Goal: Communication & Community: Share content

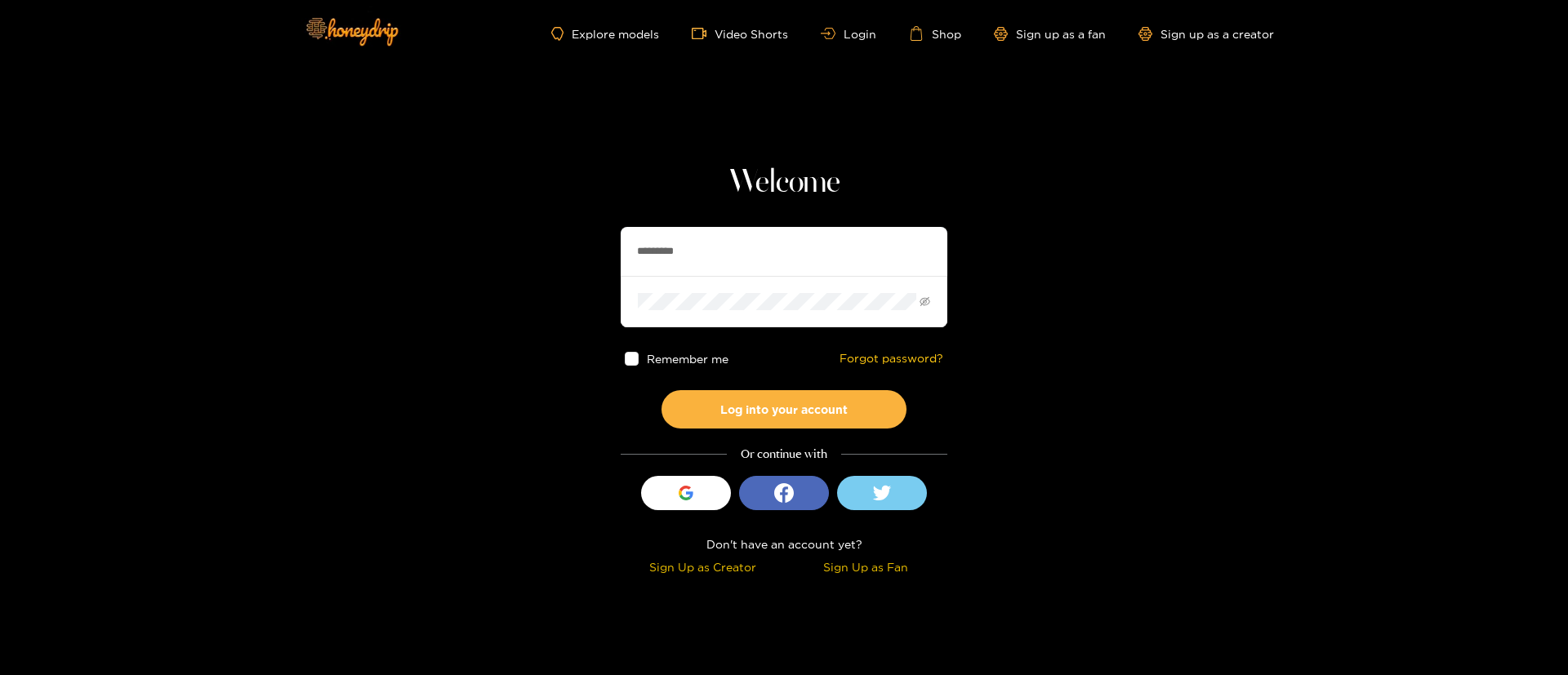
click at [752, 266] on input "*********" at bounding box center [784, 251] width 326 height 49
type input "**********"
click at [821, 417] on button "Log into your account" at bounding box center [784, 410] width 245 height 38
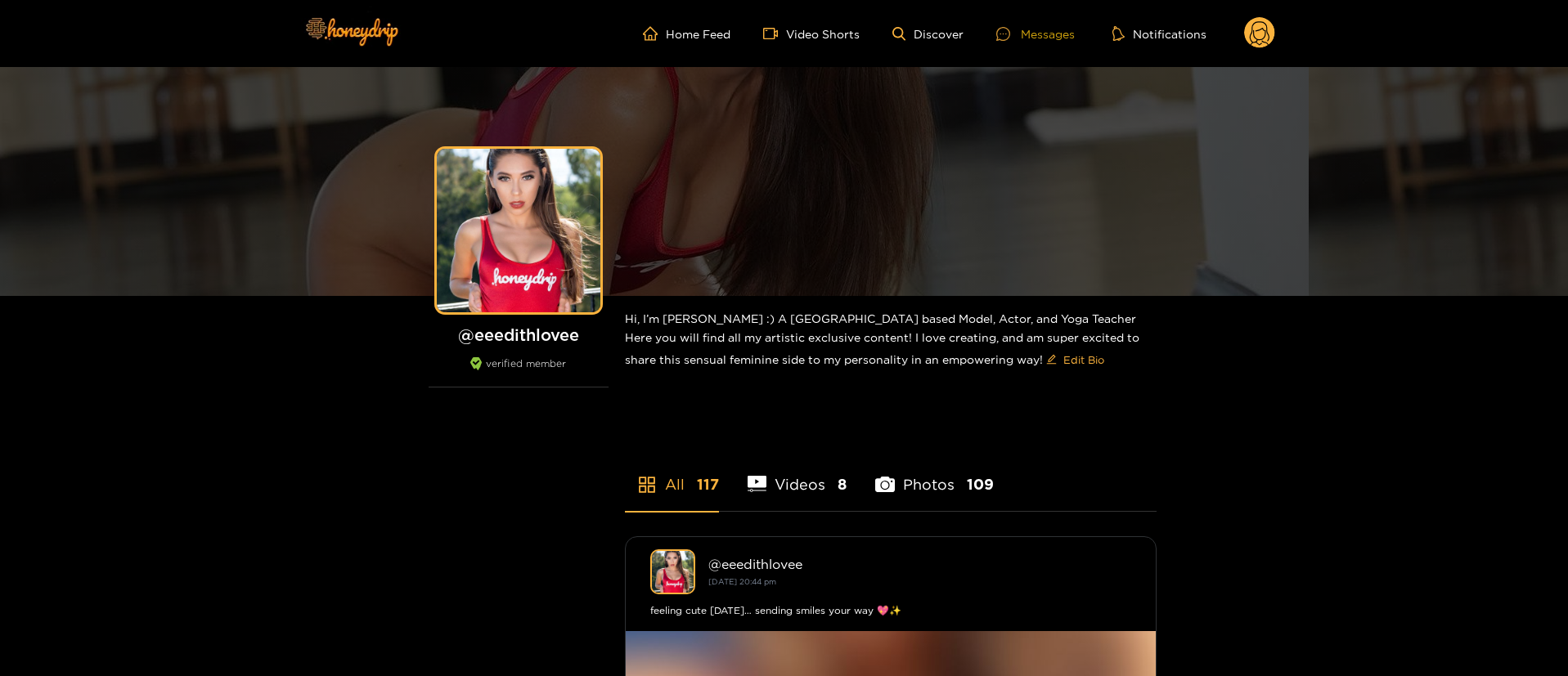
click at [1036, 38] on div "Messages" at bounding box center [1035, 34] width 79 height 19
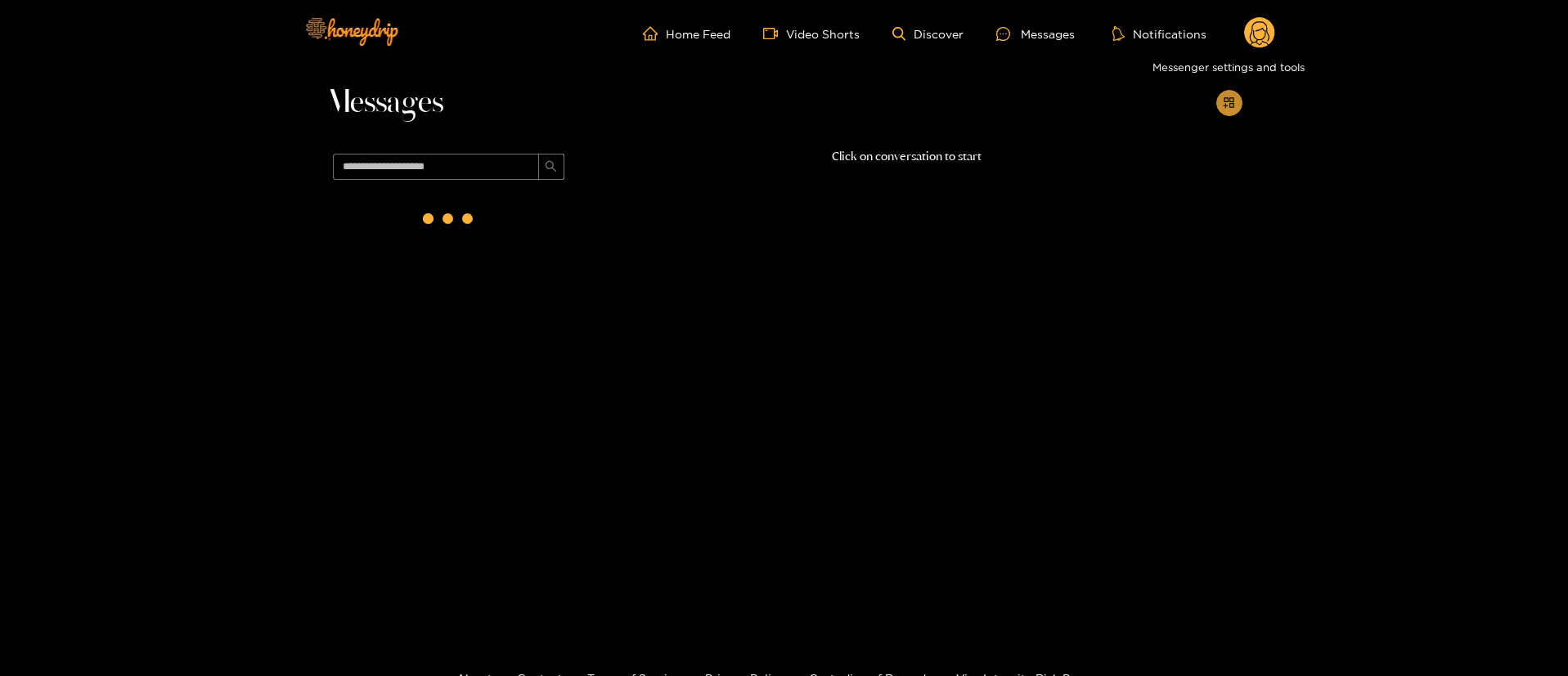
click at [1228, 105] on icon "appstore-add" at bounding box center [1228, 103] width 12 height 12
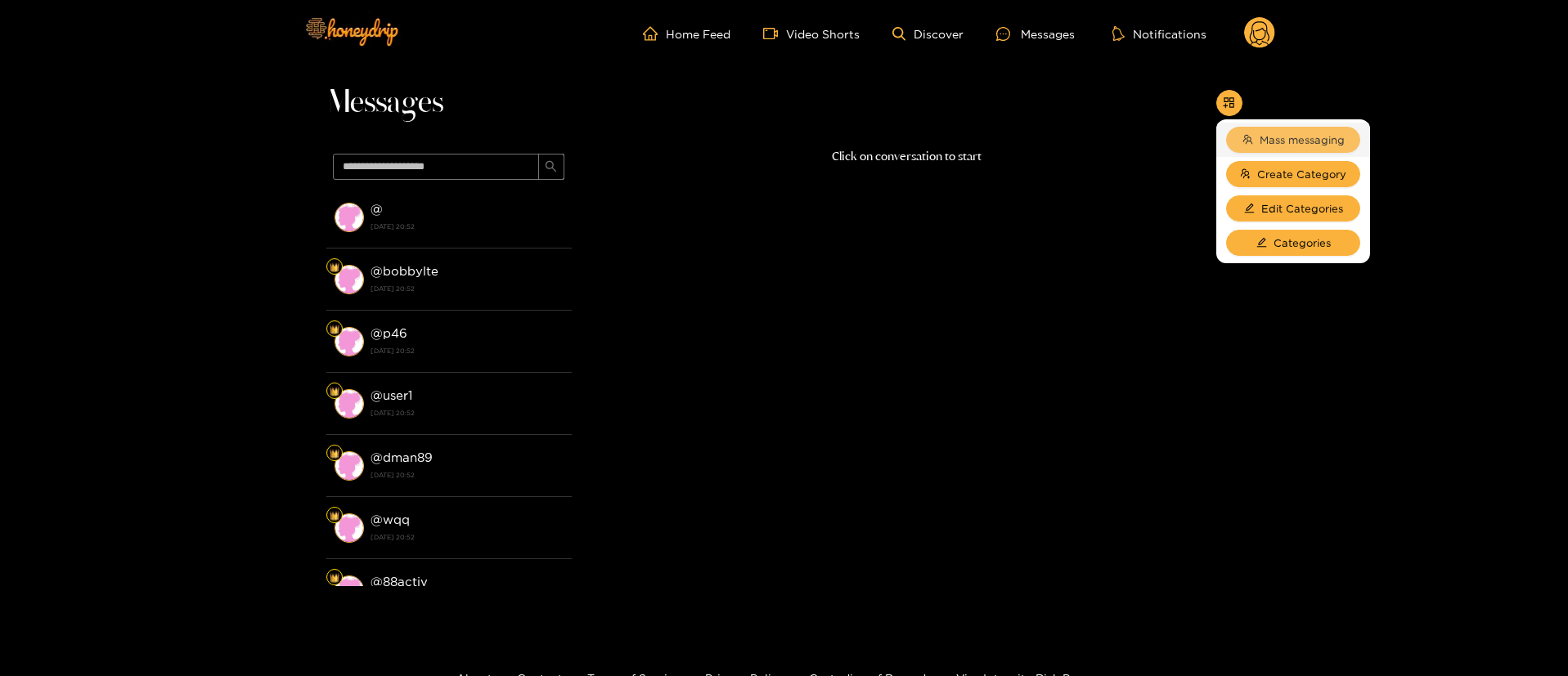
click at [1264, 141] on span "Mass messaging" at bounding box center [1302, 140] width 85 height 16
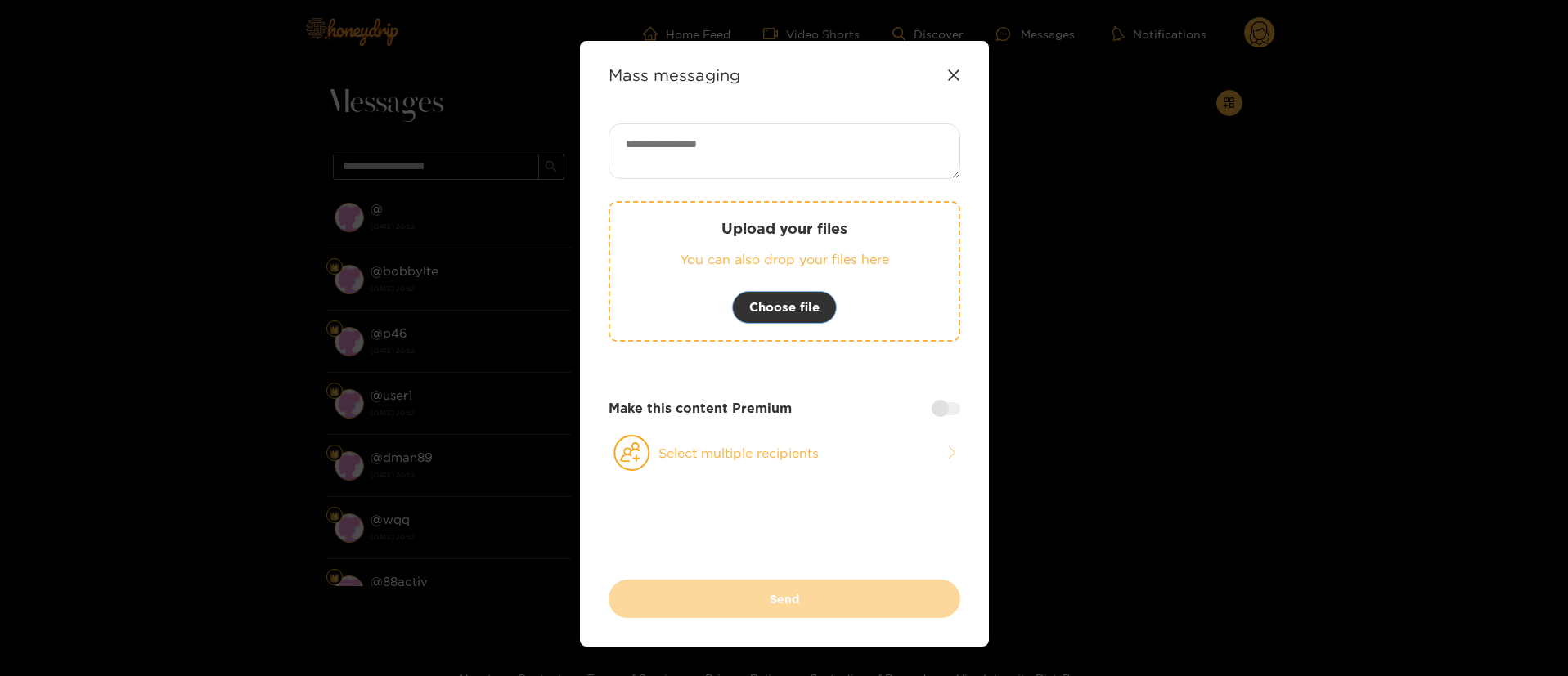
click at [763, 303] on span "Choose file" at bounding box center [784, 307] width 70 height 20
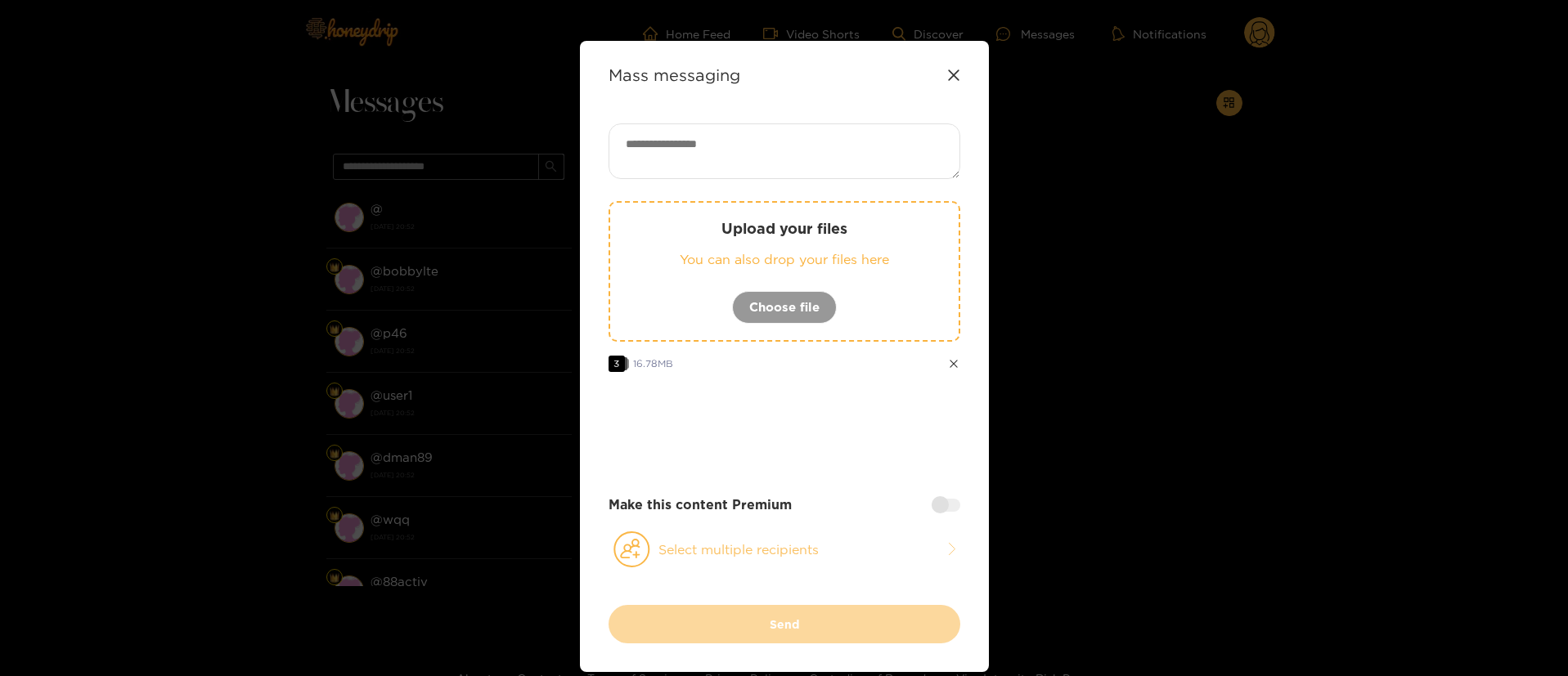
click at [763, 566] on button "Select multiple recipients" at bounding box center [784, 550] width 351 height 38
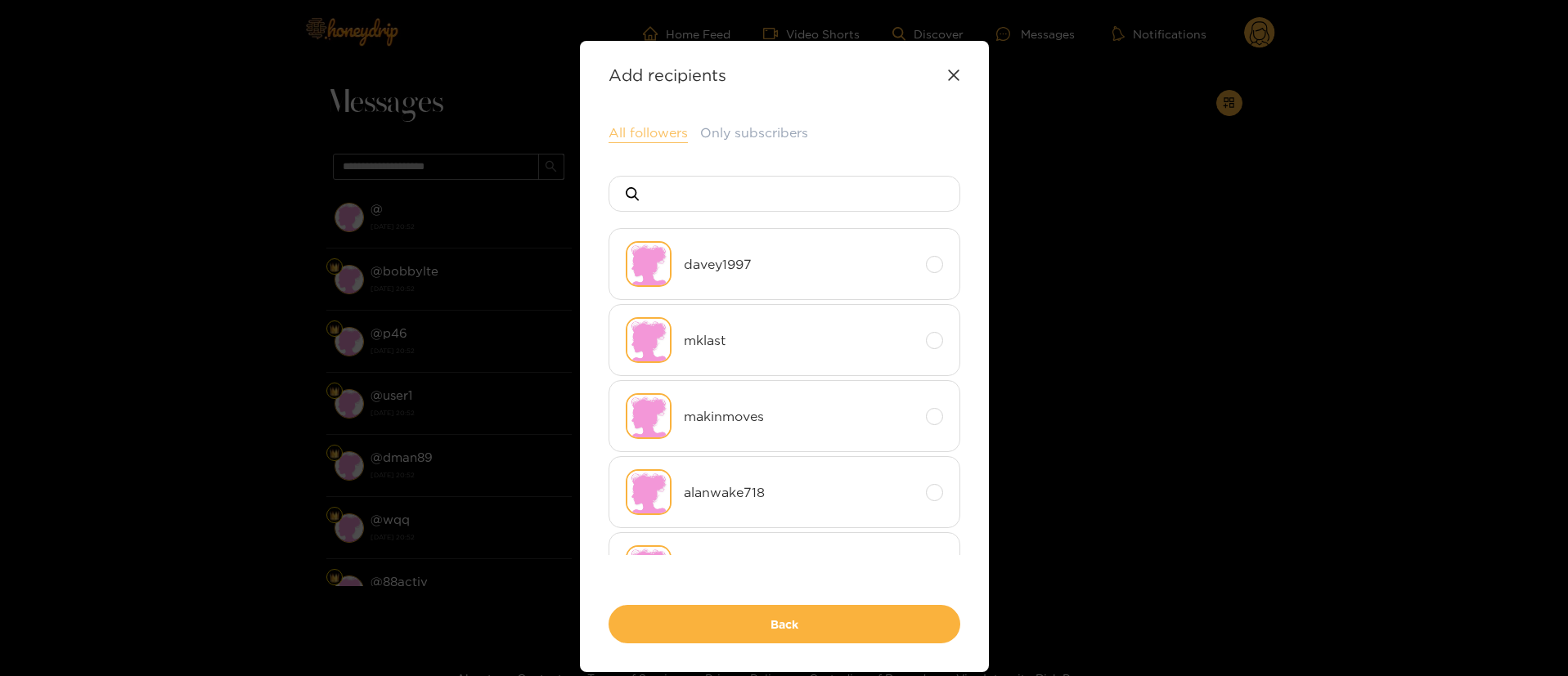
click at [648, 141] on button "All followers" at bounding box center [649, 133] width 80 height 20
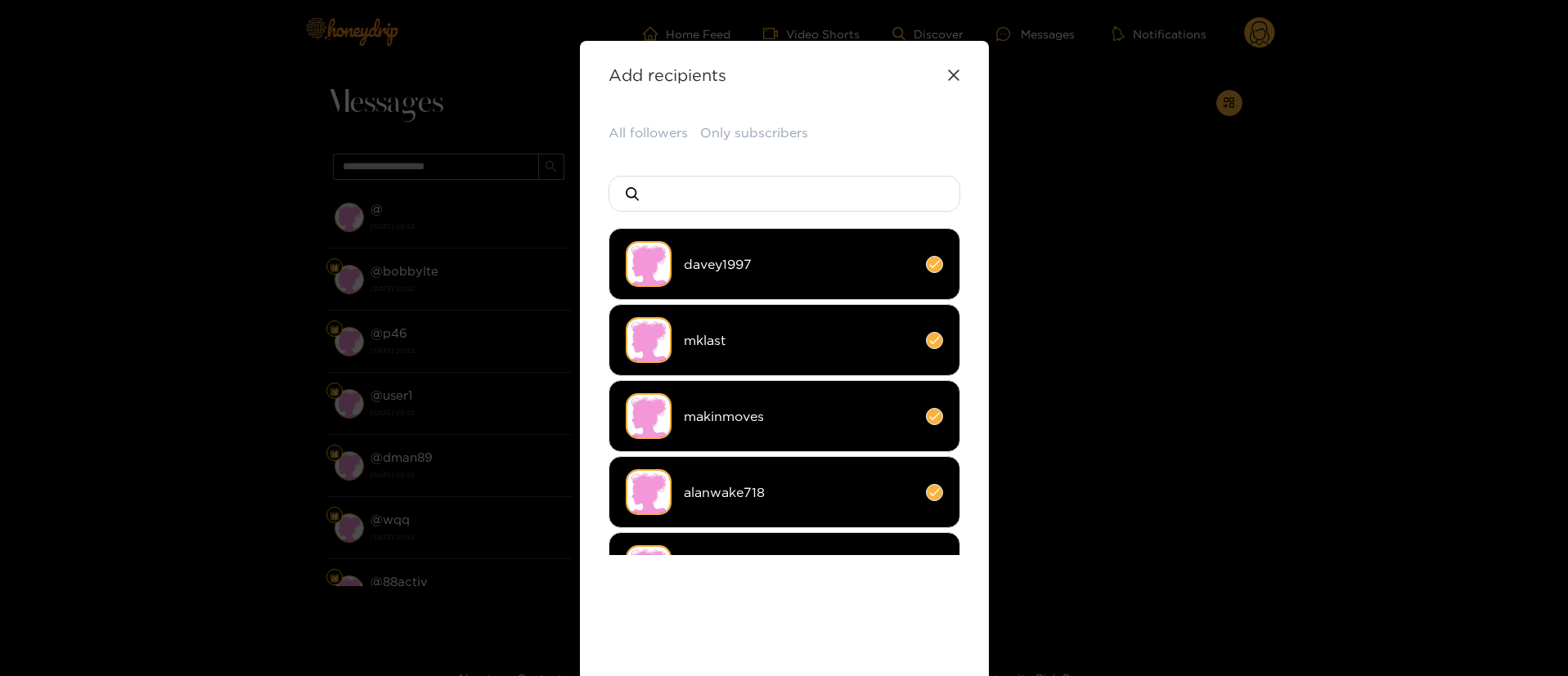
click at [860, 608] on div "All followers Only subscribers davey1997 mklast makinmoves alanwake718 frankget…" at bounding box center [784, 423] width 351 height 600
click at [951, 80] on icon at bounding box center [954, 75] width 13 height 13
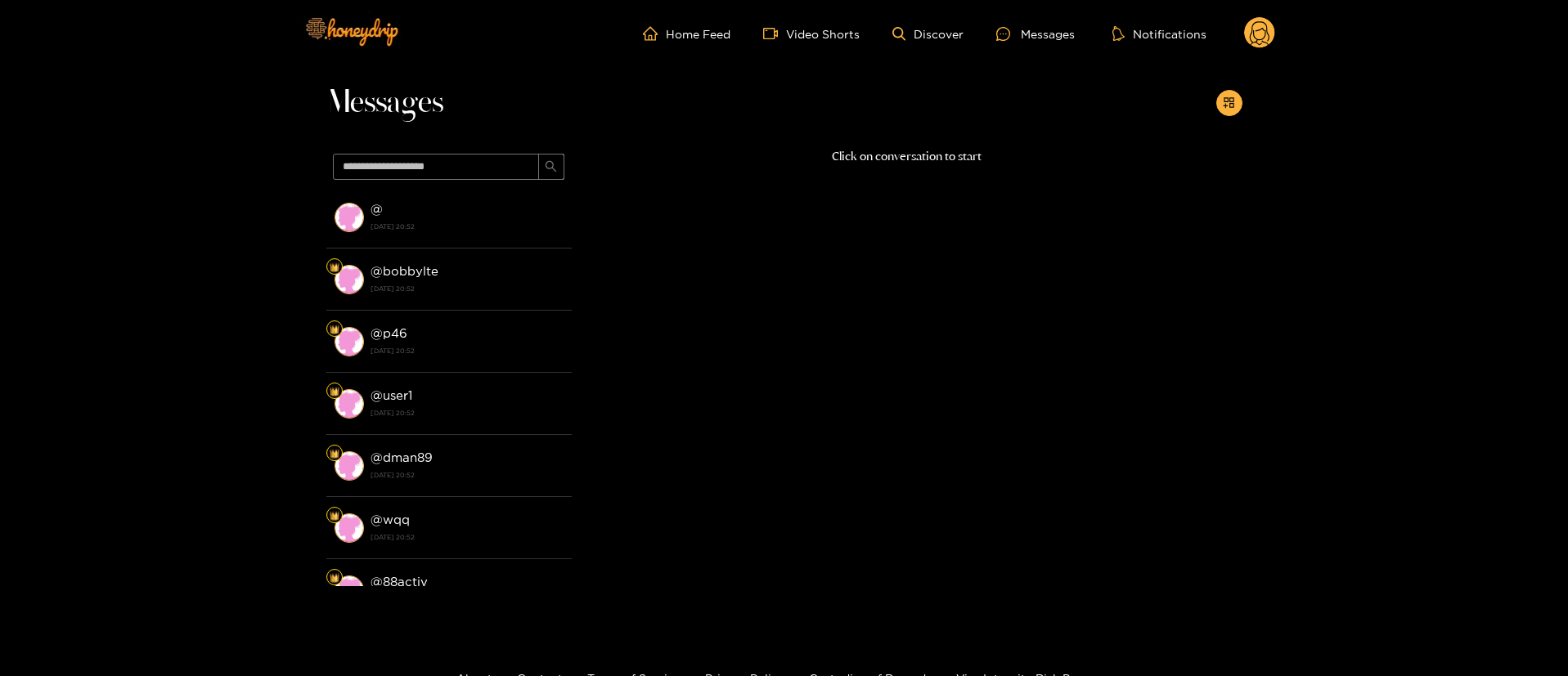
click at [1246, 38] on circle at bounding box center [1259, 32] width 31 height 31
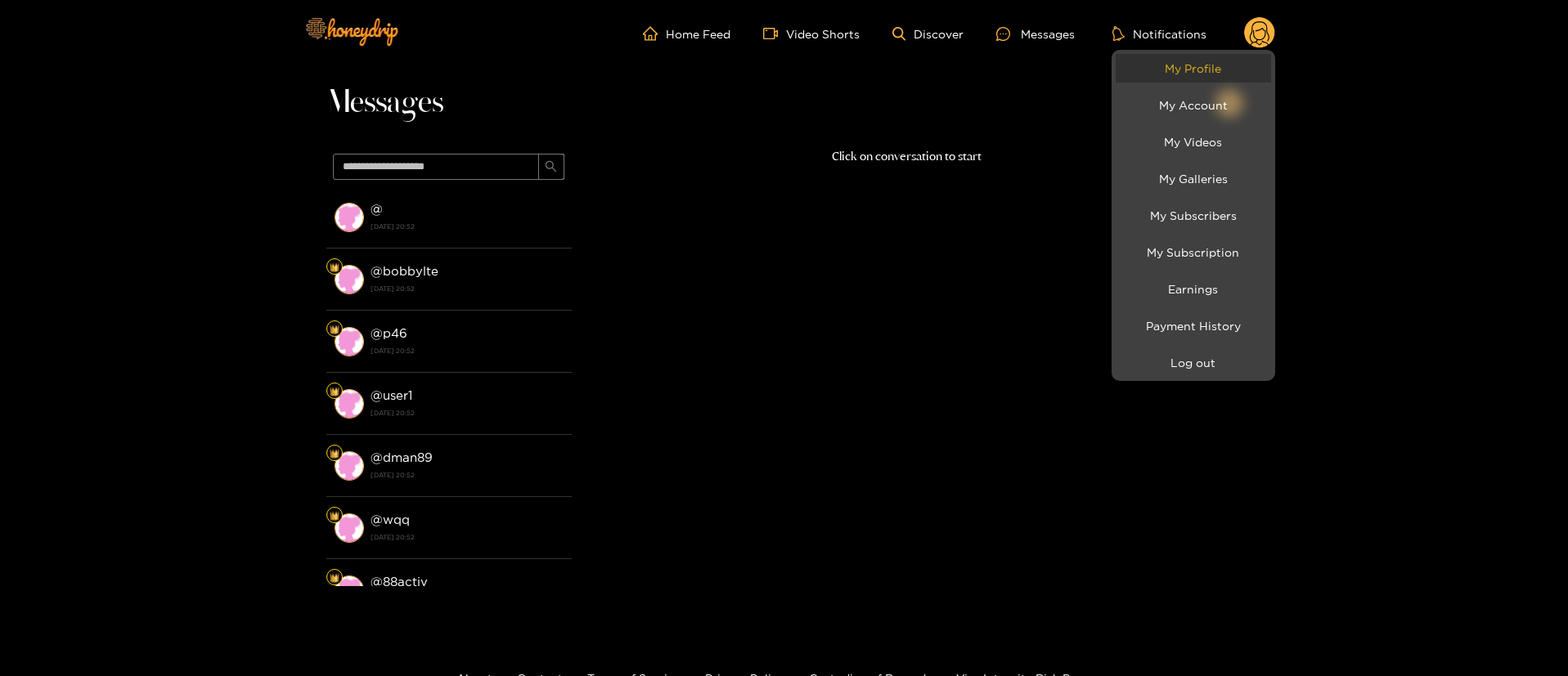
drag, startPoint x: 1246, startPoint y: 38, endPoint x: 1219, endPoint y: 61, distance: 35.5
click at [1219, 61] on link "My Profile" at bounding box center [1194, 68] width 156 height 28
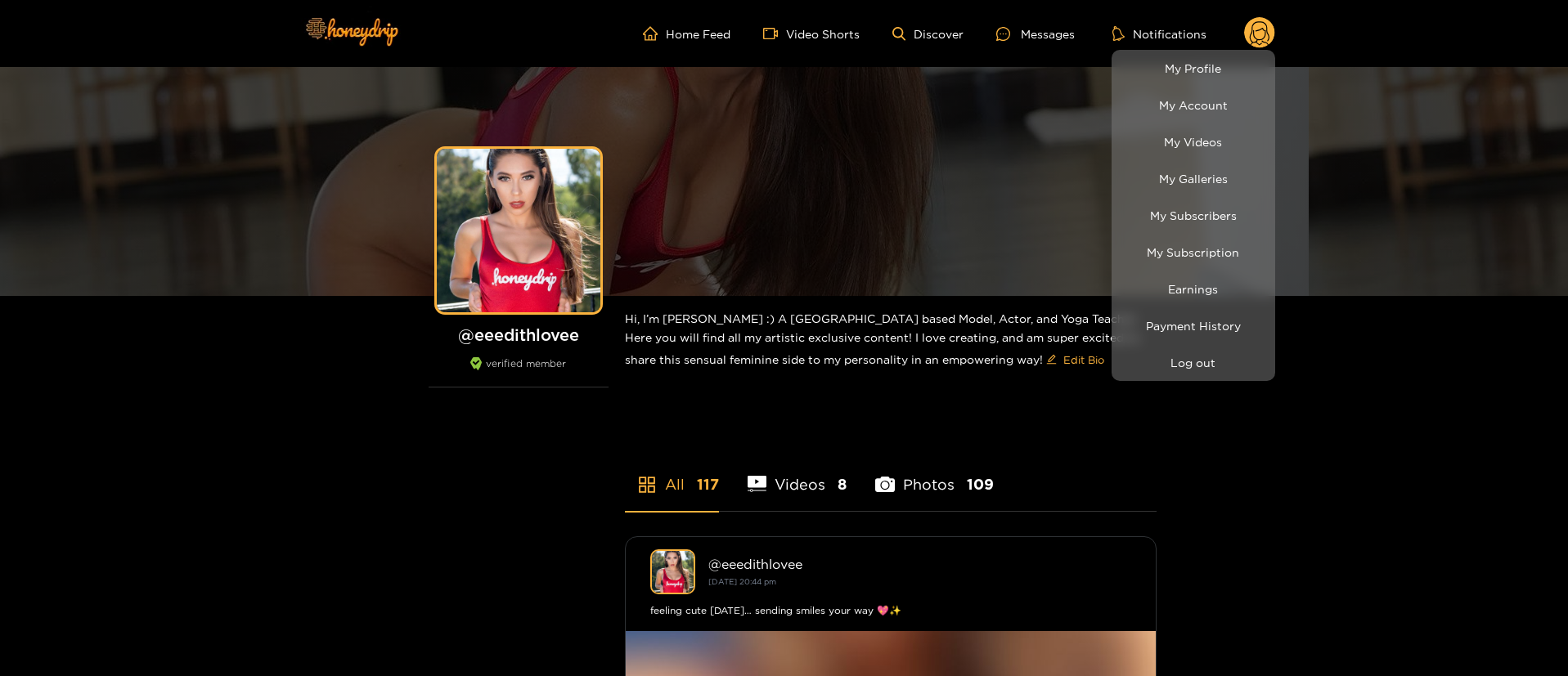
click at [1030, 45] on div at bounding box center [784, 338] width 1568 height 676
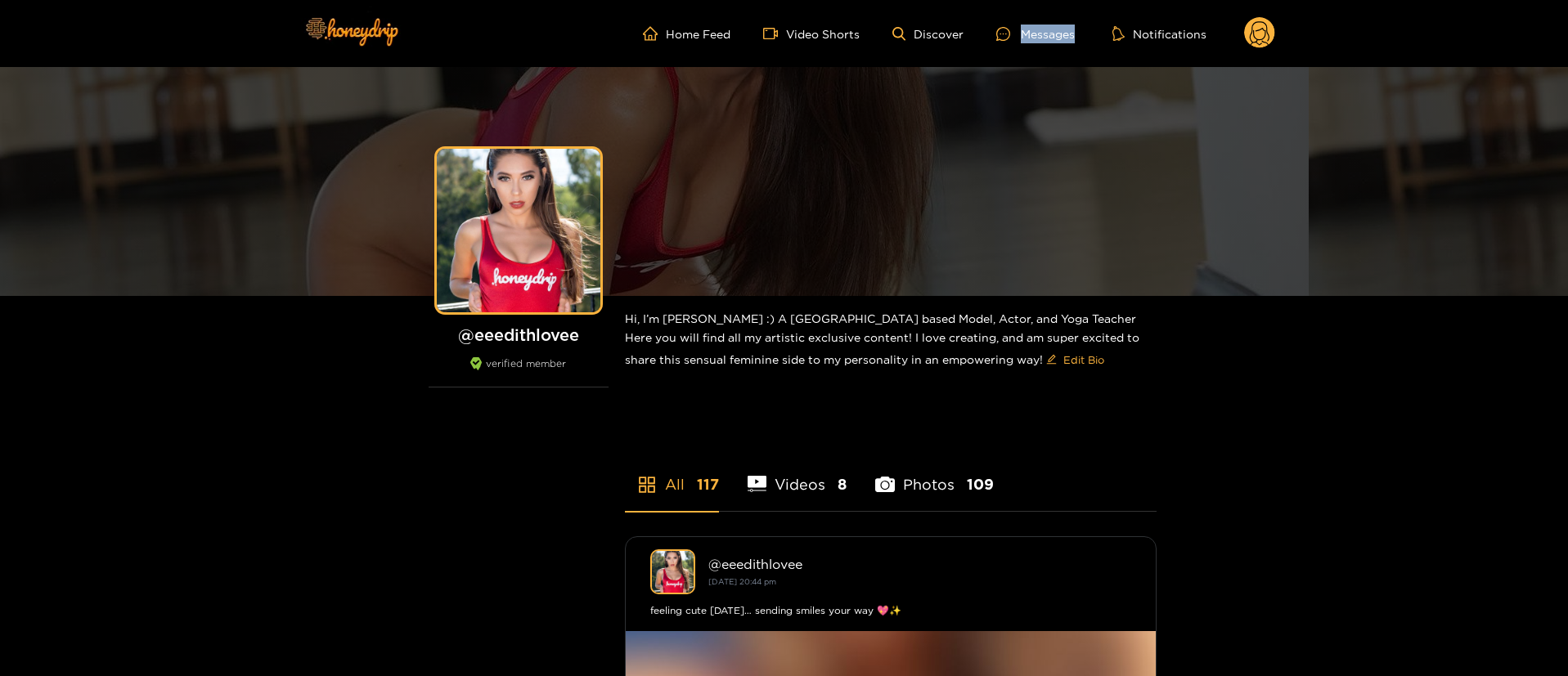
click at [1030, 44] on ul "Home Feed Video Shorts Discover Messages Notifications" at bounding box center [959, 33] width 633 height 32
click at [1040, 31] on div "Messages" at bounding box center [1035, 34] width 79 height 19
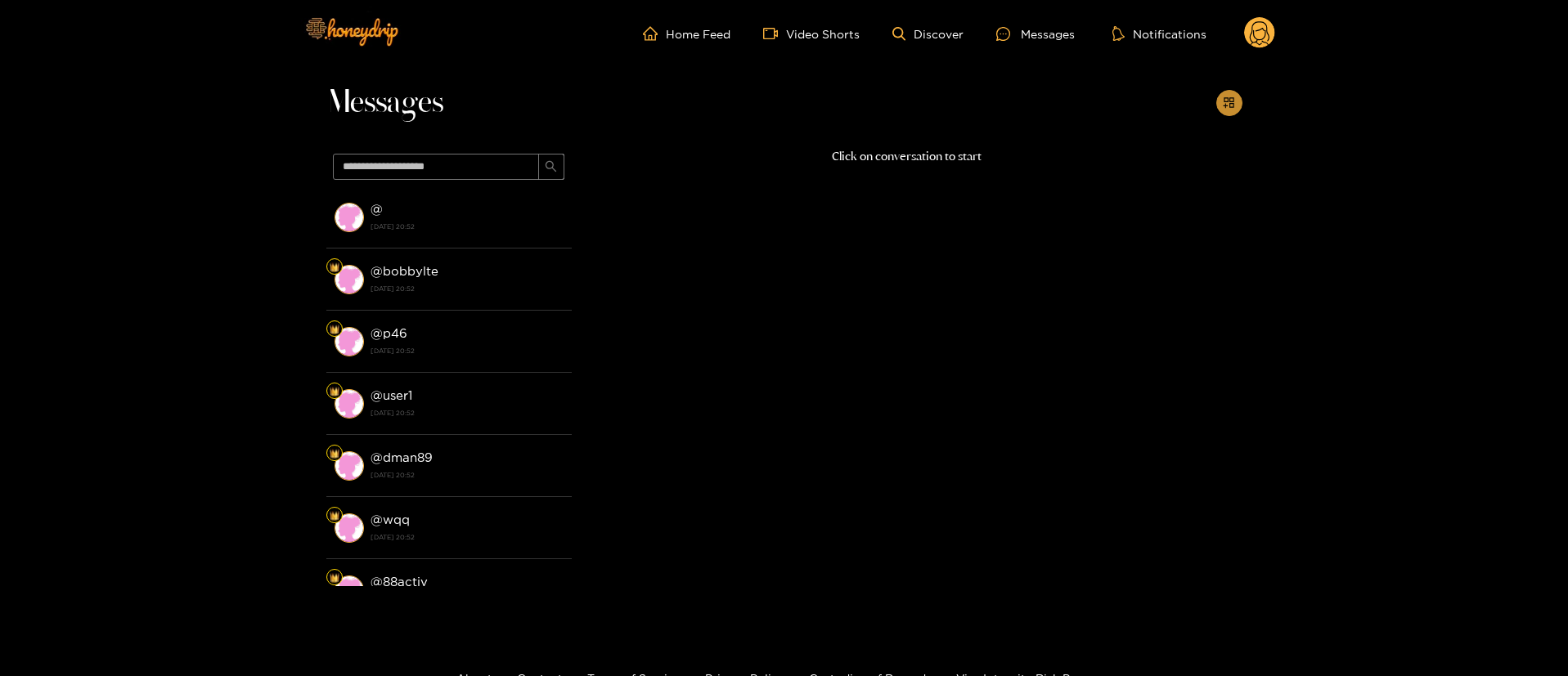
drag, startPoint x: 1245, startPoint y: 112, endPoint x: 1222, endPoint y: 107, distance: 23.5
click at [1231, 110] on div "Messages @ [DATE] 20:52 @ bobbylte [DATE] 20:52 @ p46 [DATE] 20:52 @ user1 [DAT…" at bounding box center [784, 344] width 1568 height 554
click at [1222, 106] on button "button" at bounding box center [1230, 103] width 27 height 27
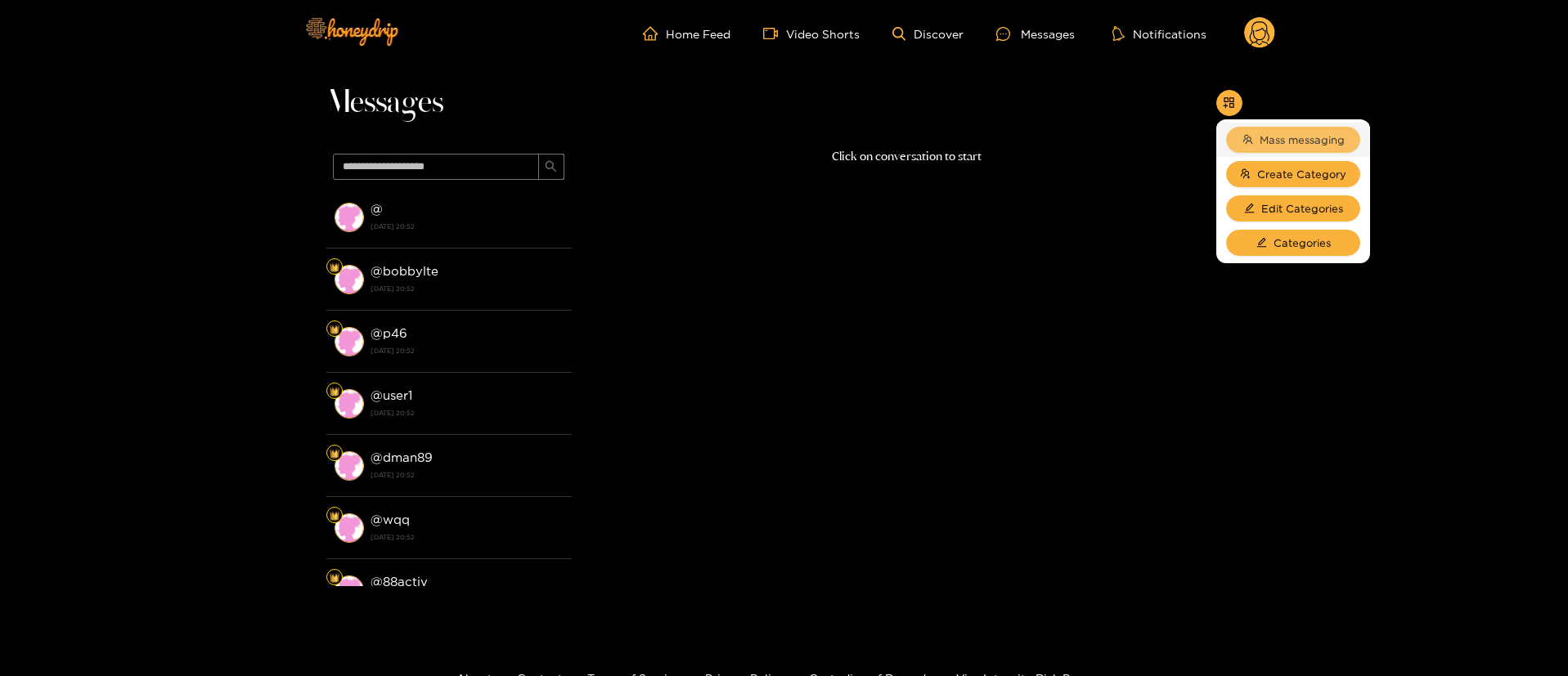
click at [1249, 135] on icon "team" at bounding box center [1247, 139] width 10 height 10
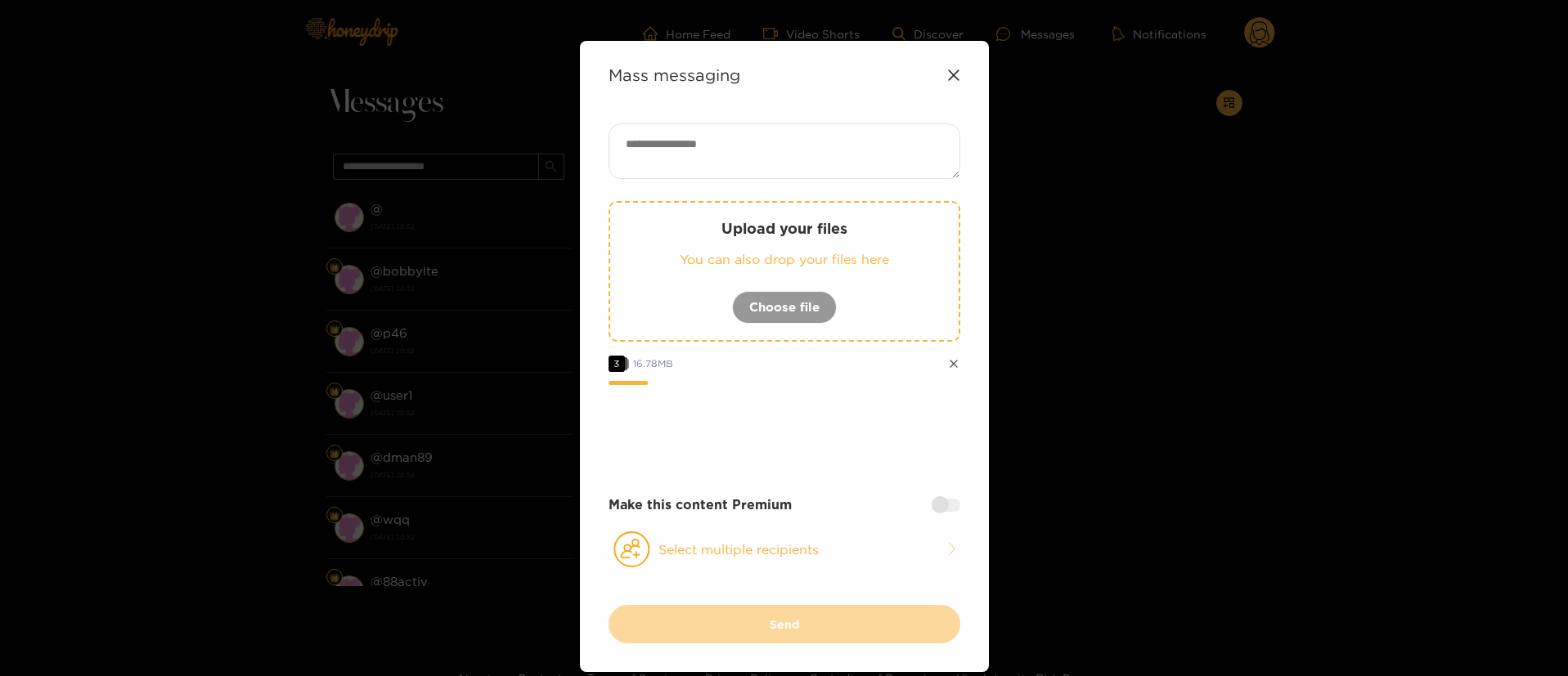
drag, startPoint x: 809, startPoint y: 552, endPoint x: 808, endPoint y: 528, distance: 24.0
click at [809, 552] on button "Select multiple recipients" at bounding box center [784, 550] width 351 height 38
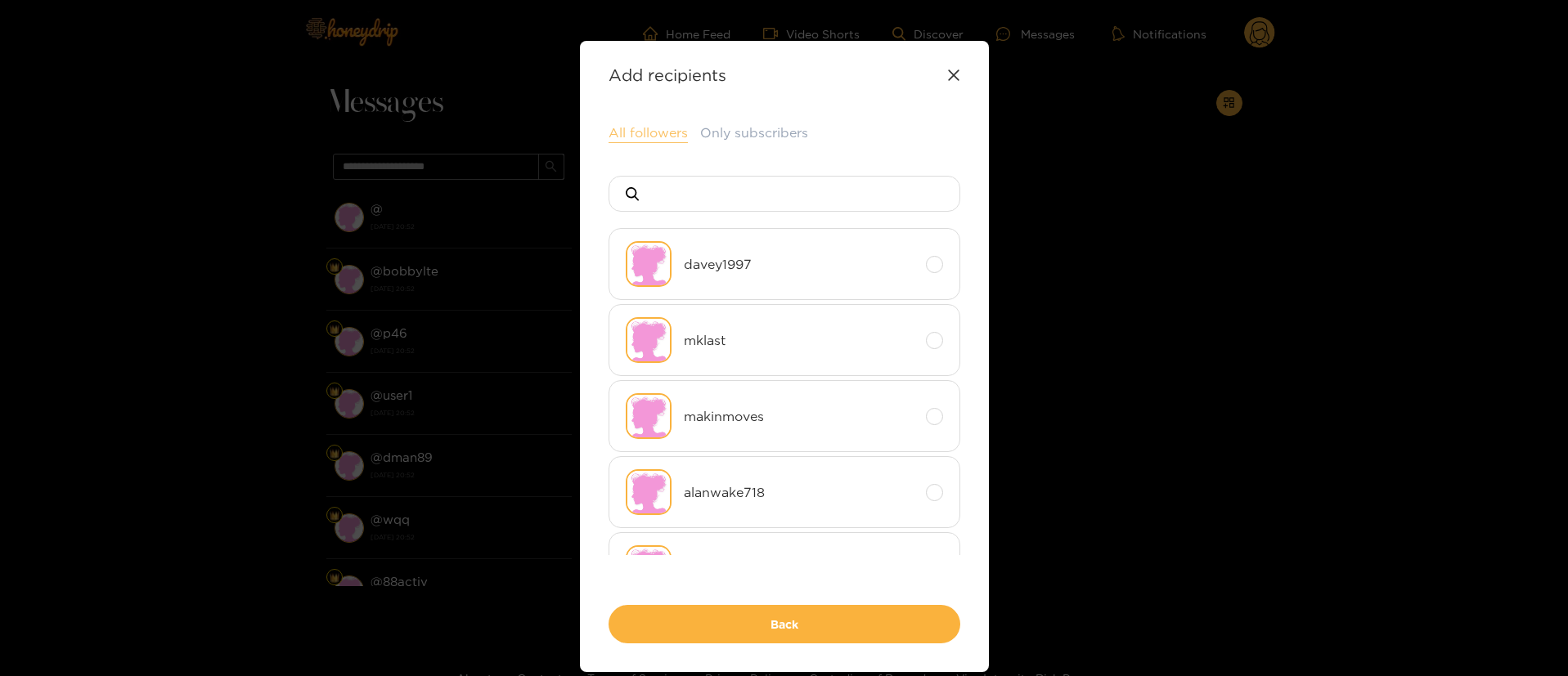
click at [643, 141] on button "All followers" at bounding box center [649, 133] width 80 height 20
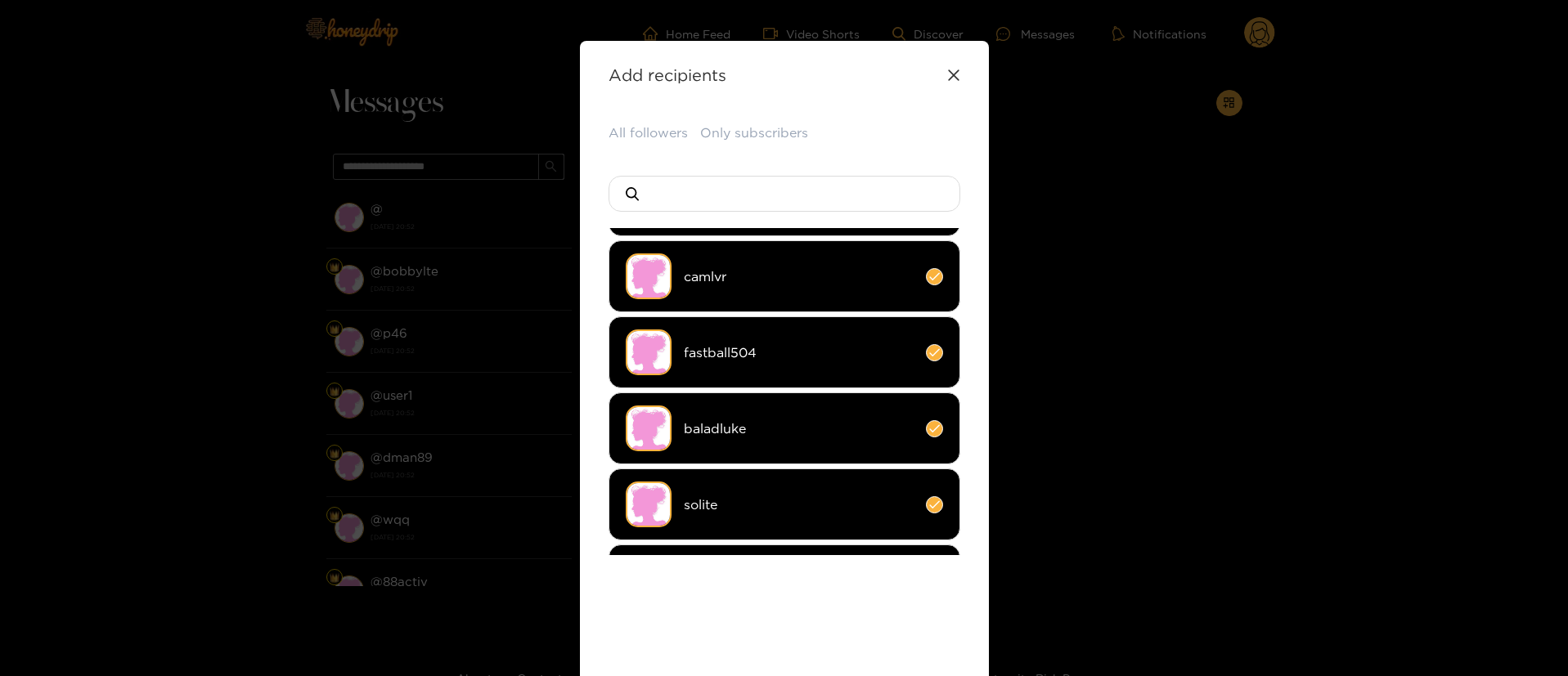
scroll to position [141, 0]
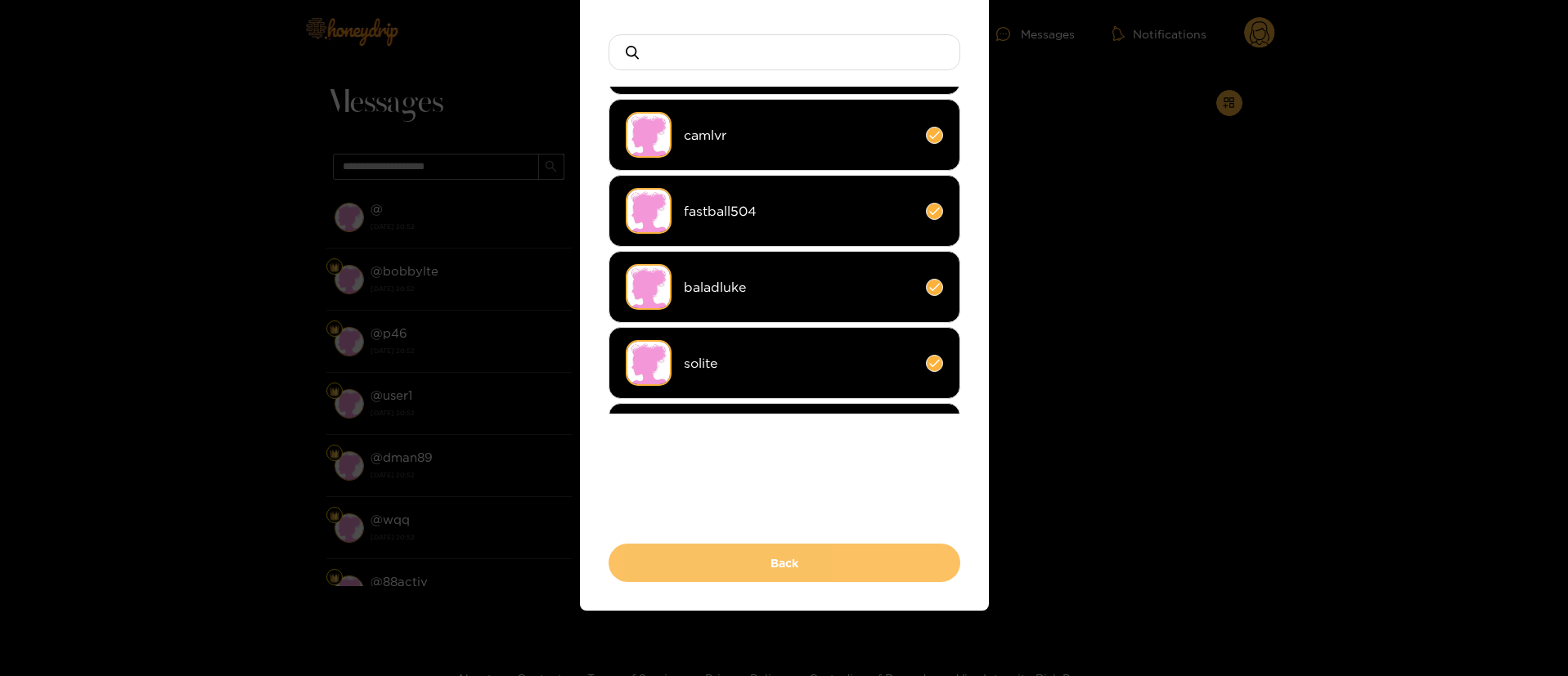
click at [822, 581] on button "Back" at bounding box center [784, 563] width 351 height 38
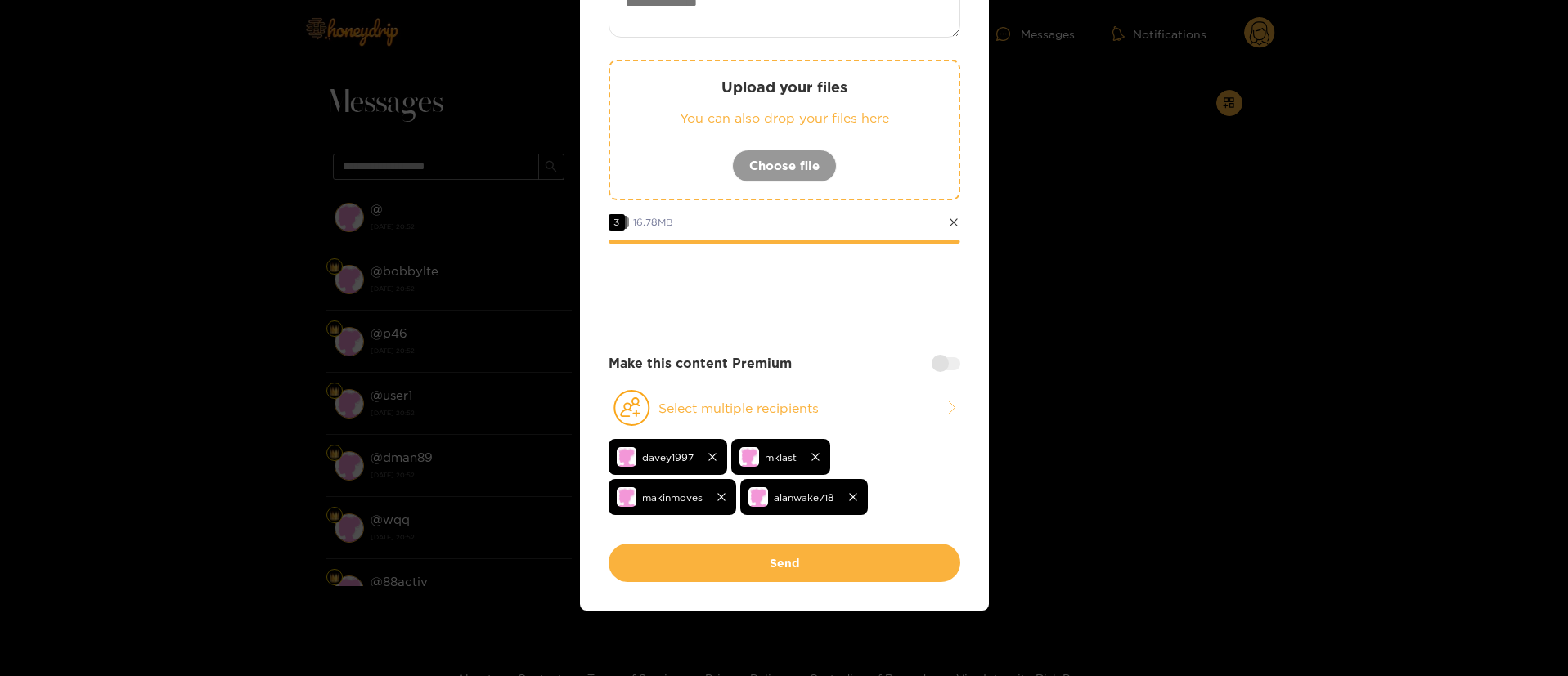
click at [942, 363] on div at bounding box center [946, 364] width 28 height 13
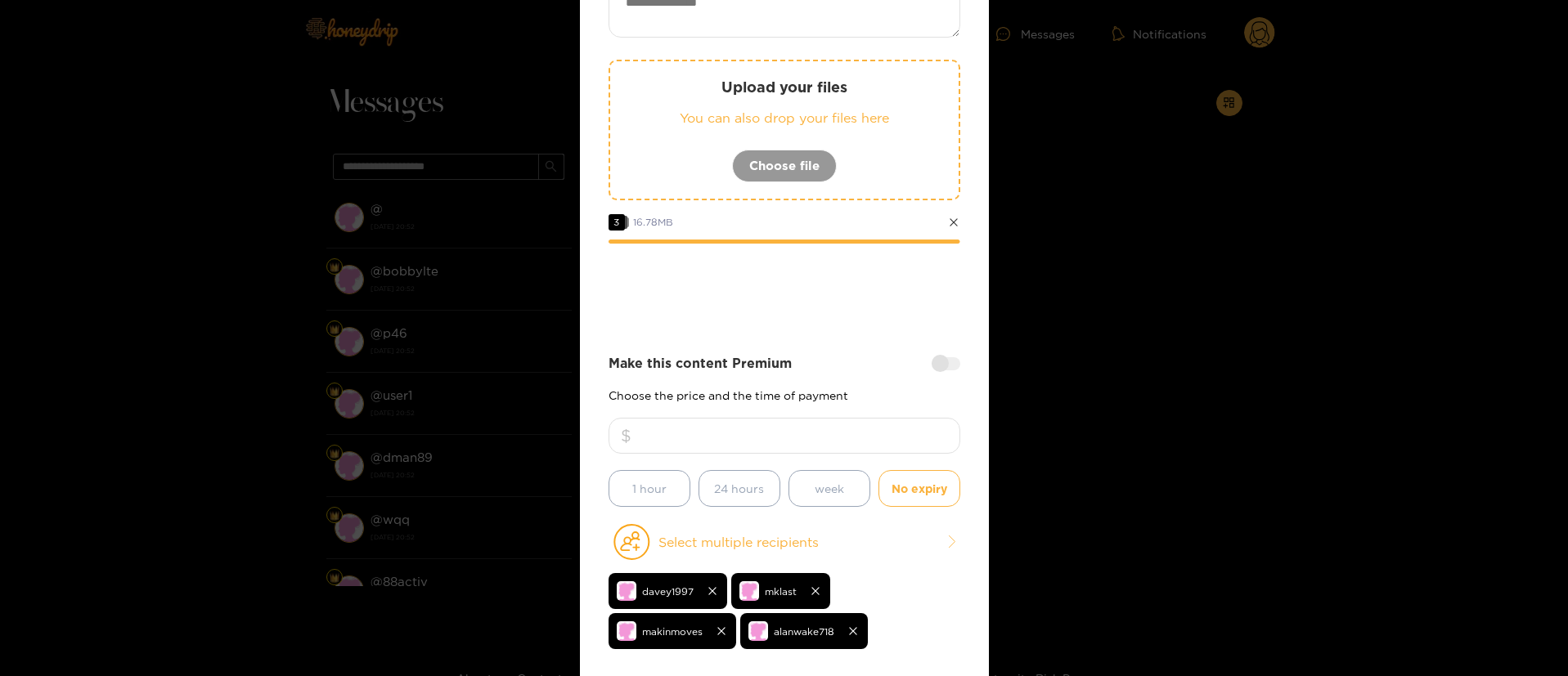
click at [854, 436] on input "number" at bounding box center [784, 436] width 351 height 36
click at [764, 27] on textarea at bounding box center [784, 9] width 351 height 56
paste textarea "**********"
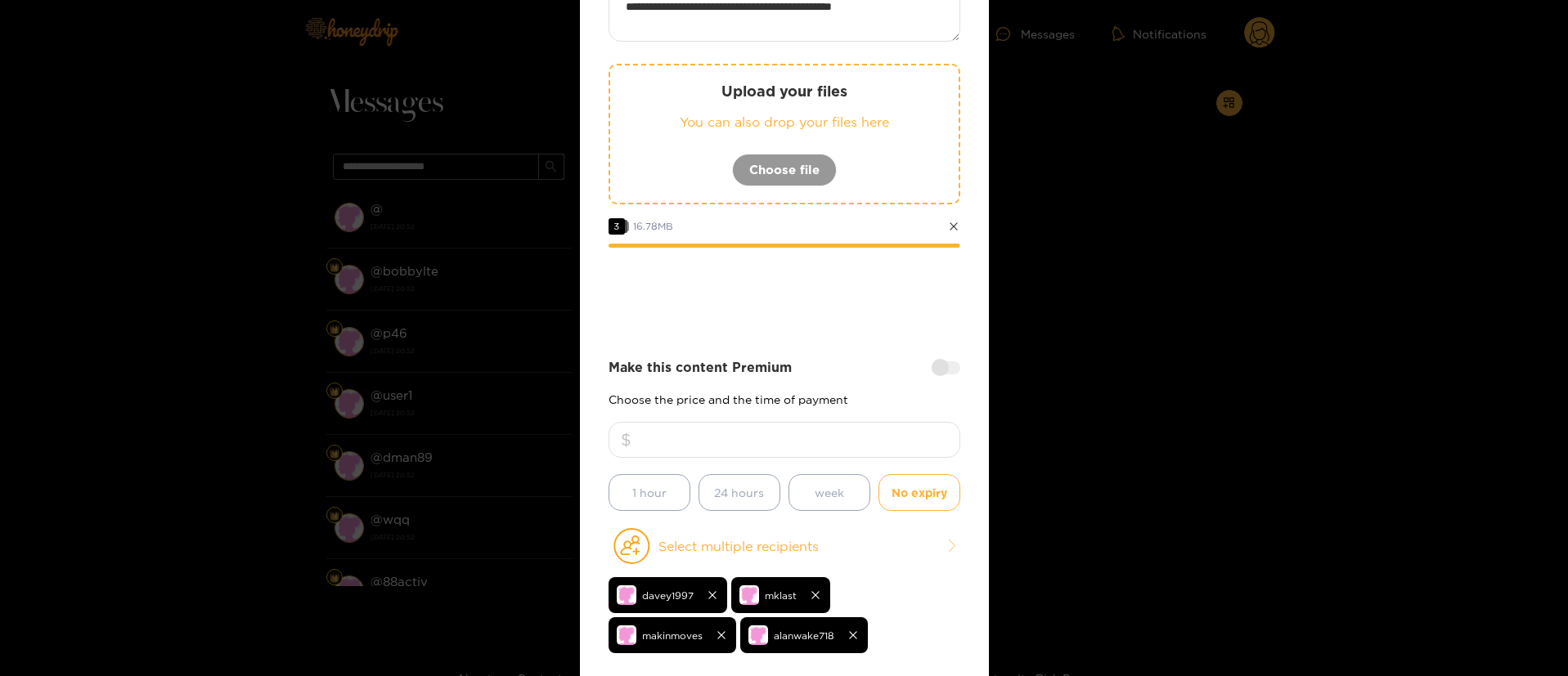
type textarea "**********"
click at [787, 454] on input "number" at bounding box center [784, 440] width 351 height 36
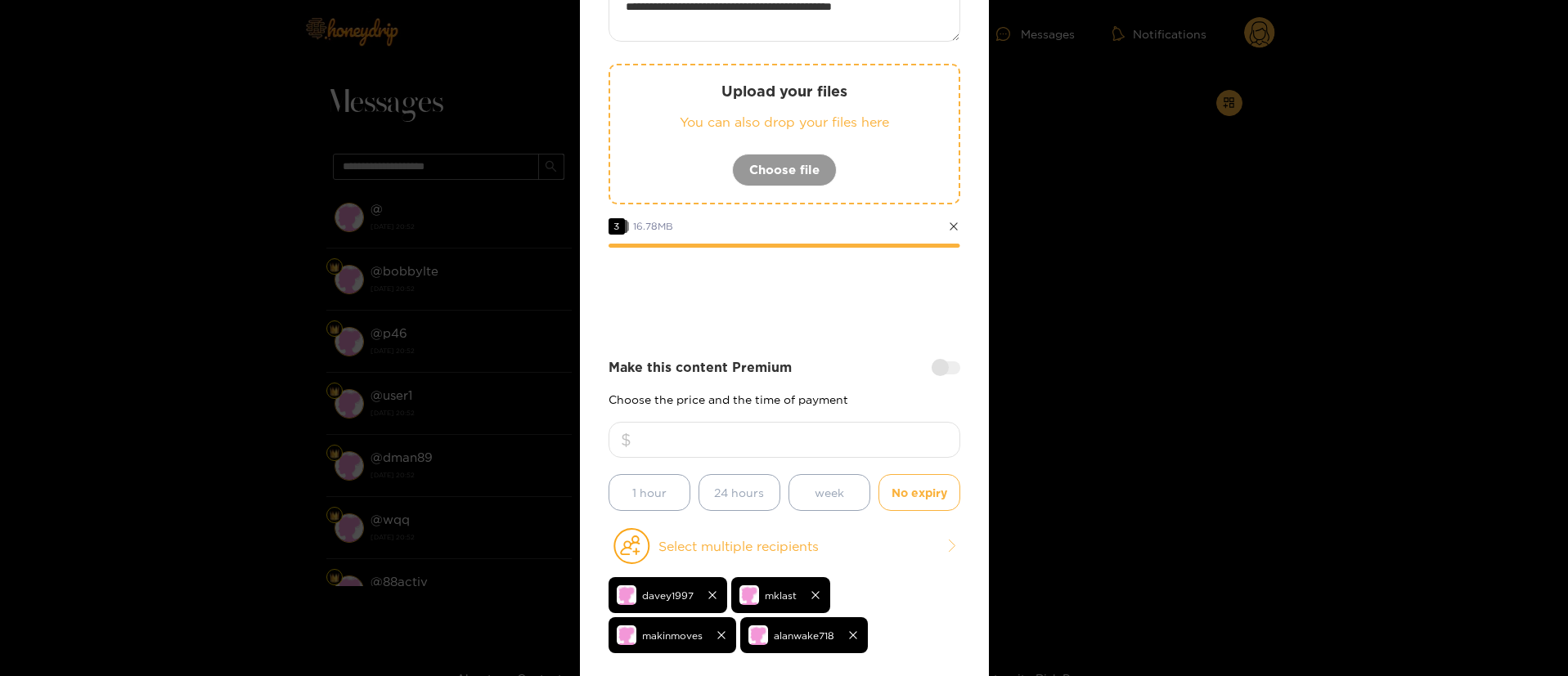
type input "**"
click at [839, 384] on div "Make this content Premium Choose the price and the time of payment ** 1 hour 24…" at bounding box center [784, 434] width 351 height 153
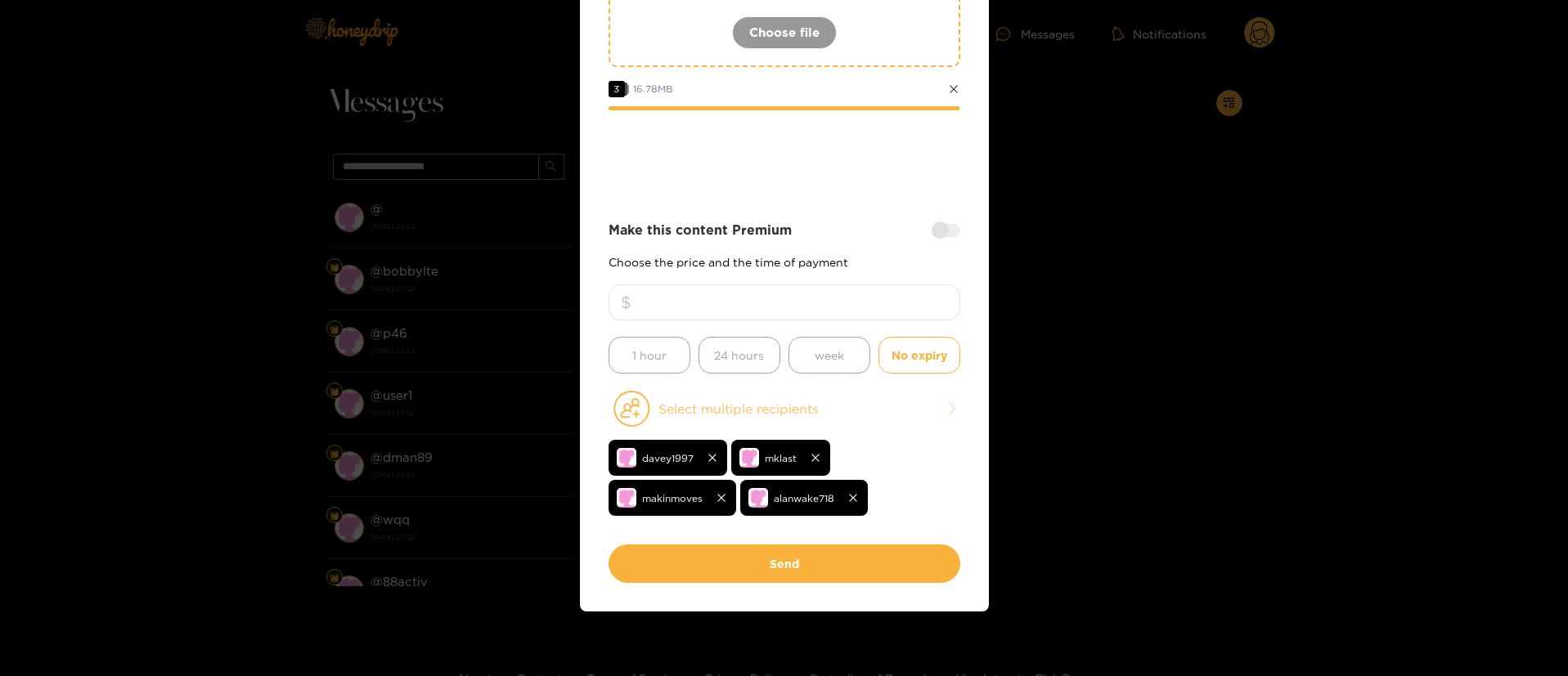
scroll to position [275, 0]
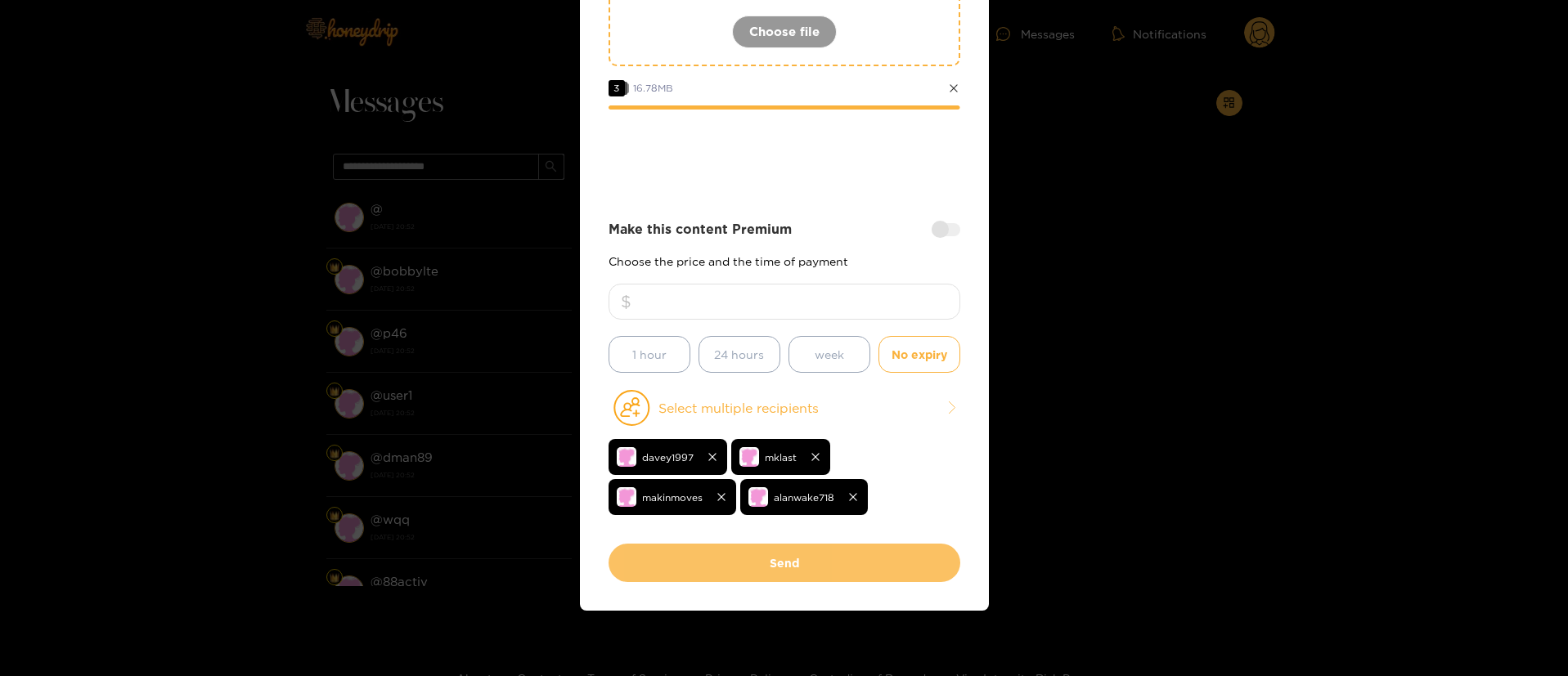
click at [765, 556] on button "Send" at bounding box center [784, 563] width 351 height 38
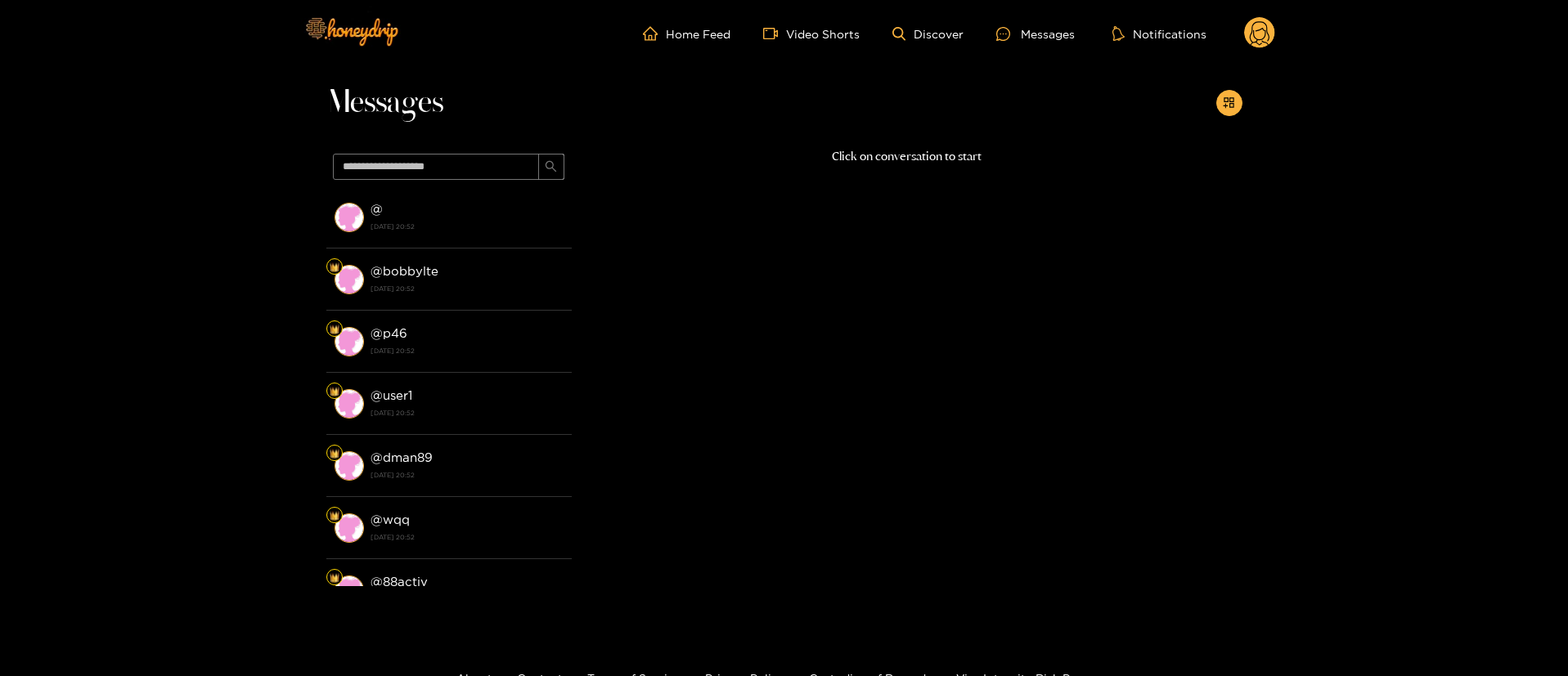
click at [1270, 26] on circle at bounding box center [1259, 32] width 31 height 31
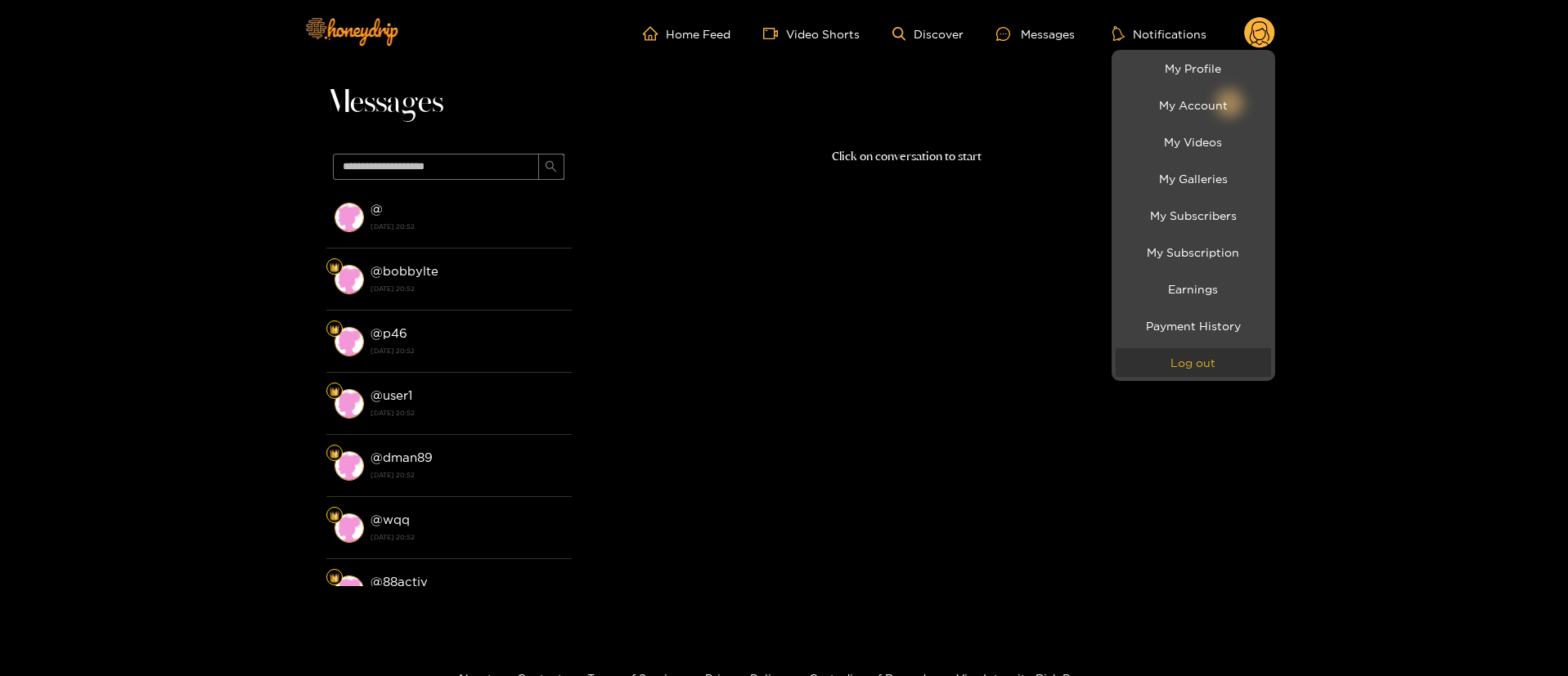
click at [1205, 360] on button "Log out" at bounding box center [1194, 363] width 156 height 28
